Goal: Navigation & Orientation: Find specific page/section

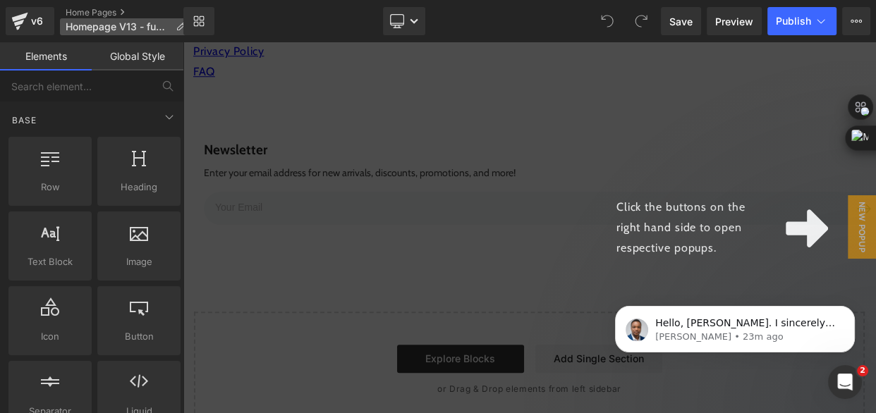
click at [133, 25] on span "Homepage V13 - funnel" at bounding box center [118, 26] width 104 height 11
click at [115, 13] on link "Home Pages" at bounding box center [131, 12] width 131 height 11
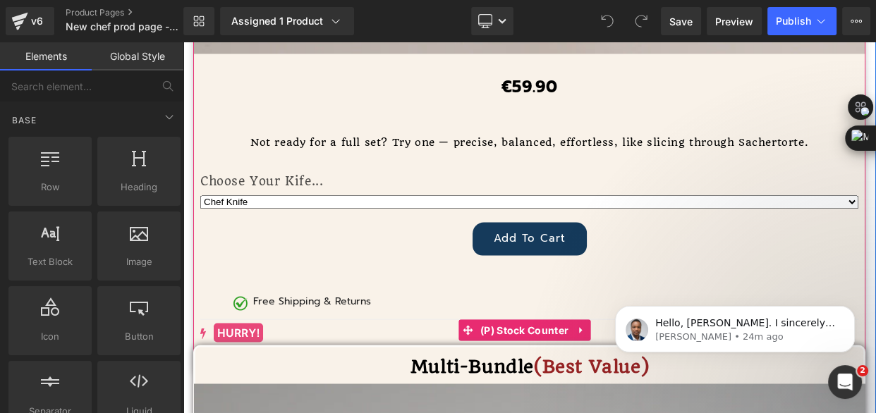
click at [264, 323] on mark "HURRY!" at bounding box center [239, 332] width 50 height 19
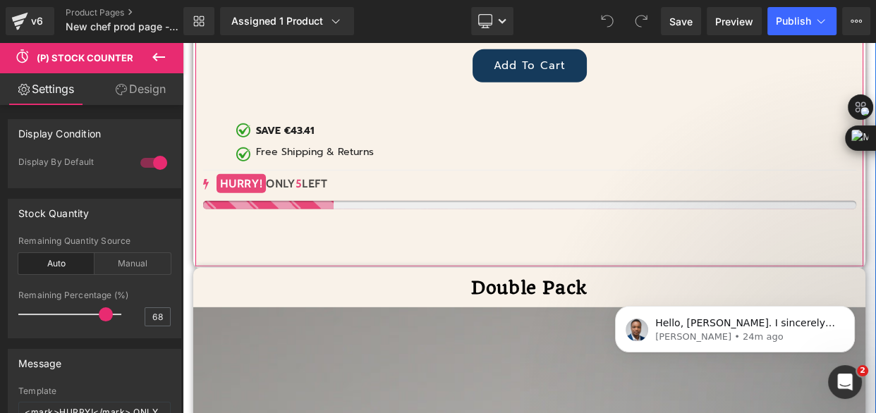
scroll to position [8659, 0]
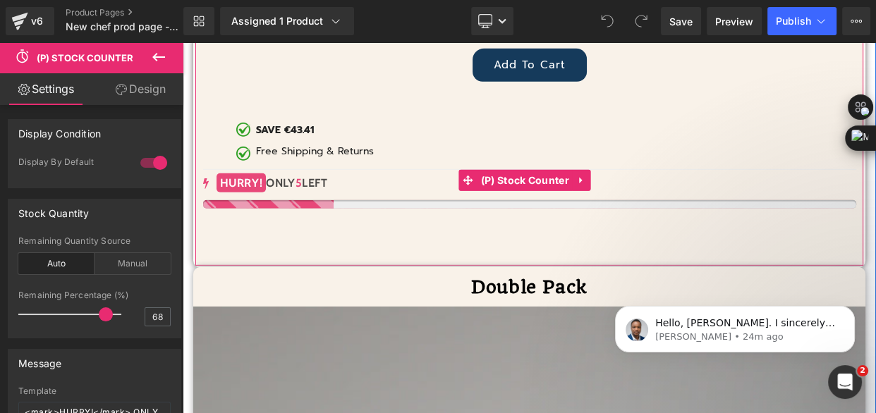
click at [359, 200] on div at bounding box center [529, 204] width 653 height 8
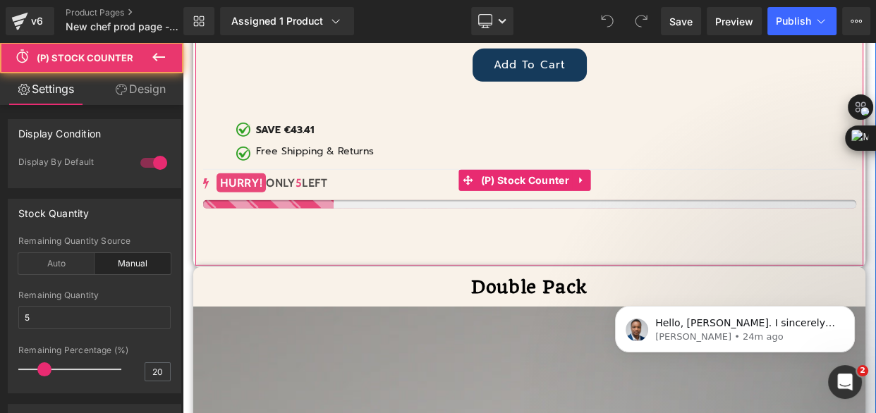
click at [352, 174] on div "HURRY! ONLY 5 LEFT" at bounding box center [529, 184] width 653 height 20
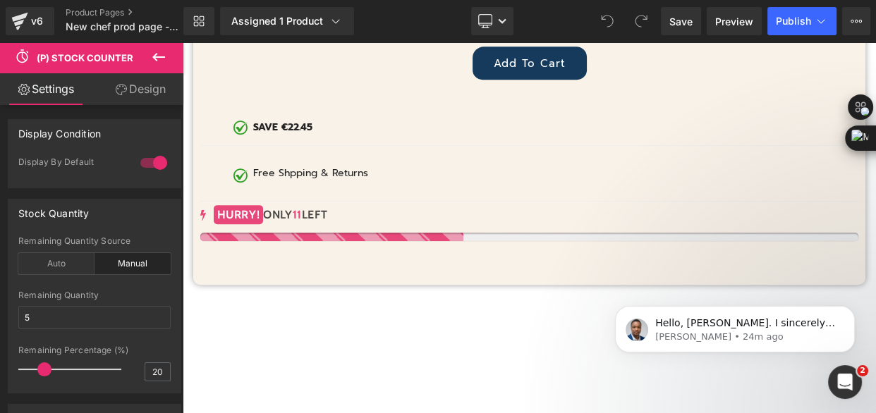
scroll to position [10198, 0]
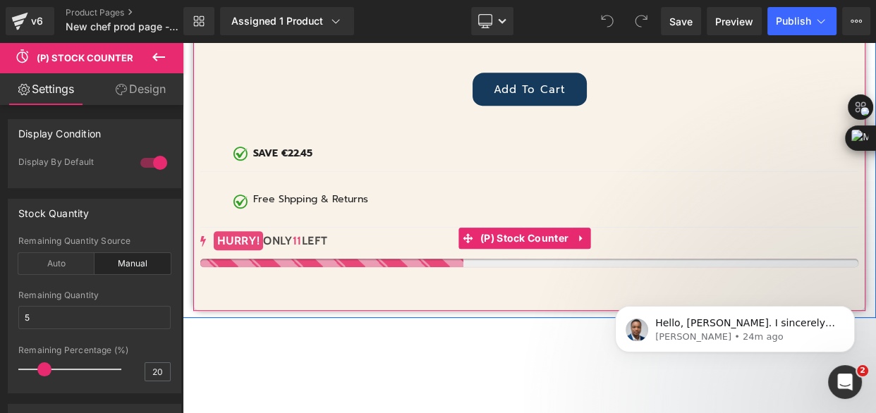
click at [334, 231] on div "HURRY! ONLY 11 LEFT" at bounding box center [529, 241] width 658 height 20
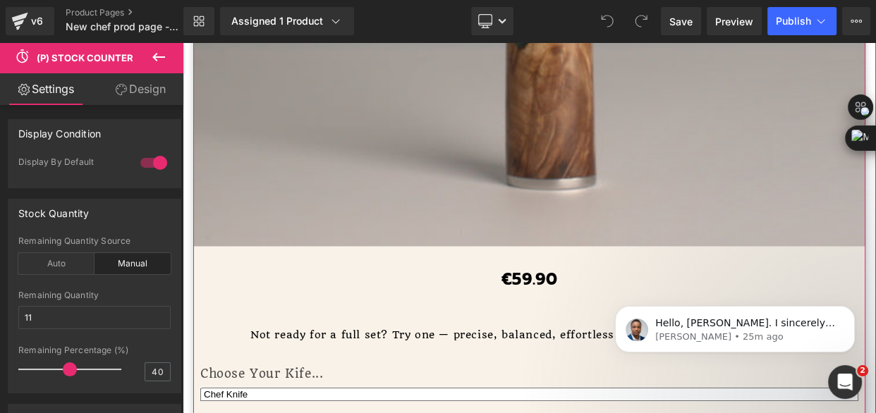
scroll to position [6992, 0]
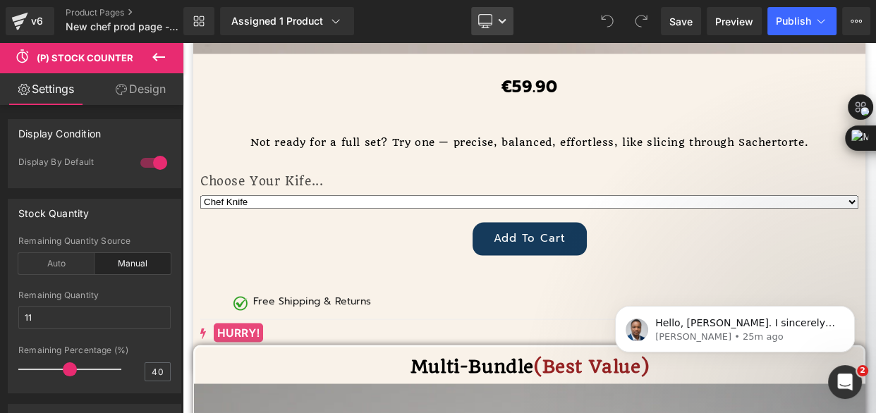
click at [480, 27] on icon at bounding box center [485, 21] width 14 height 14
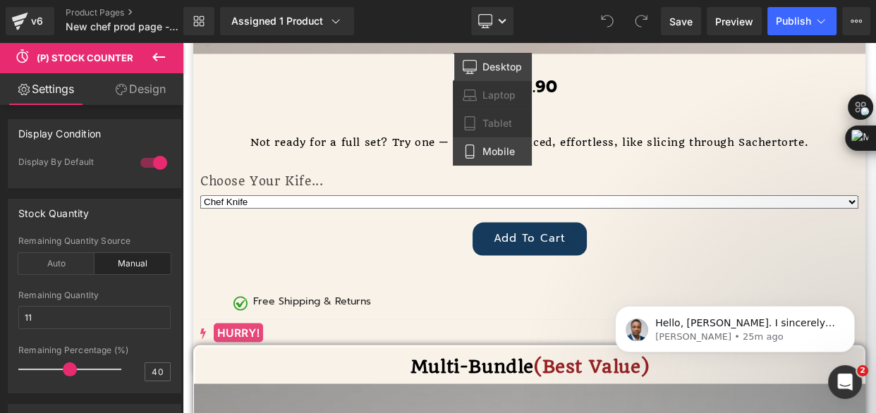
drag, startPoint x: 504, startPoint y: 152, endPoint x: 194, endPoint y: 120, distance: 311.3
click at [504, 152] on span "Mobile" at bounding box center [498, 151] width 32 height 13
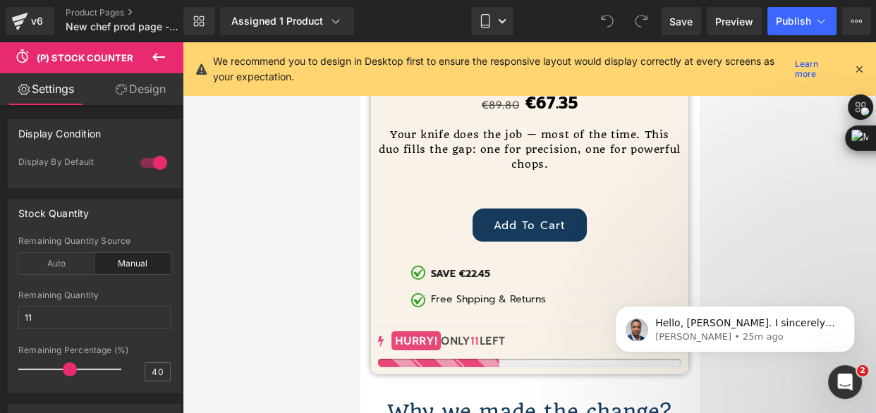
scroll to position [8849, 0]
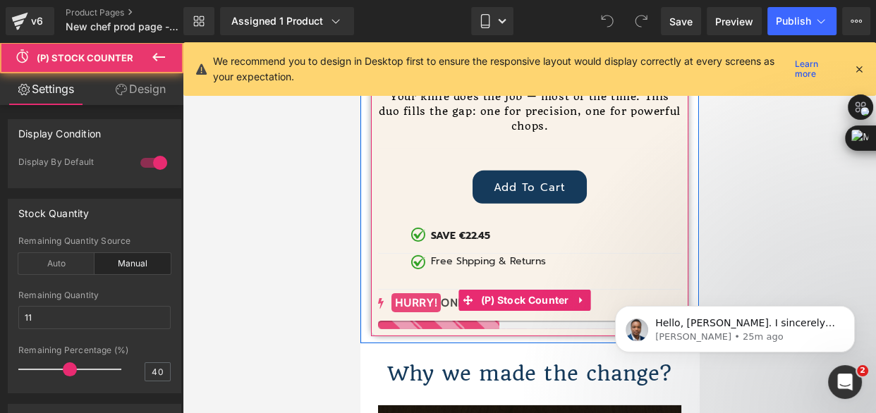
click at [560, 293] on div "HURRY! ONLY 11 LEFT" at bounding box center [528, 303] width 303 height 20
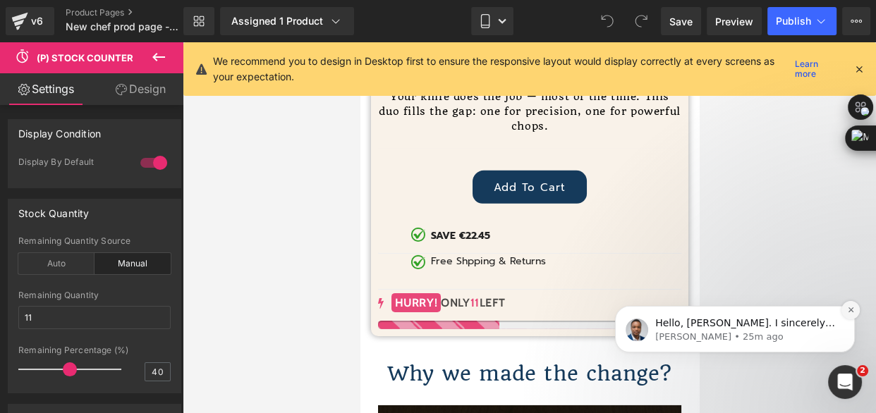
click at [853, 301] on button "Dismiss notification" at bounding box center [850, 310] width 18 height 18
